Goal: Transaction & Acquisition: Purchase product/service

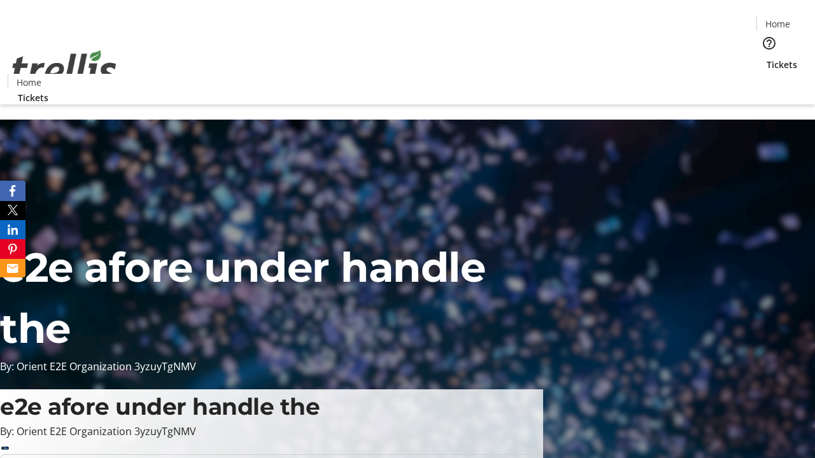
click at [767, 58] on span "Tickets" at bounding box center [782, 64] width 31 height 13
